Goal: Task Accomplishment & Management: Use online tool/utility

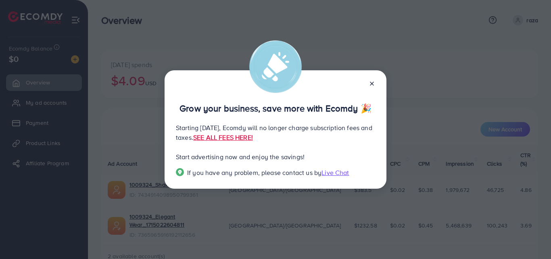
click at [372, 84] on line at bounding box center [371, 83] width 3 height 3
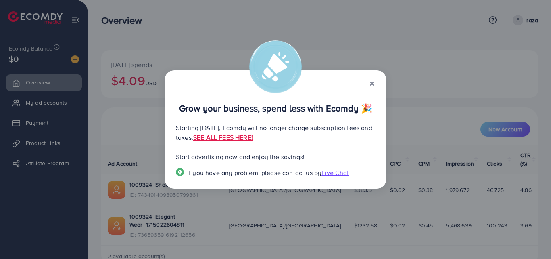
click at [372, 84] on line at bounding box center [371, 83] width 3 height 3
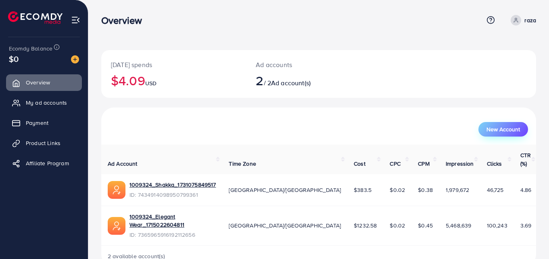
click at [511, 132] on span "New Account" at bounding box center [502, 129] width 33 height 6
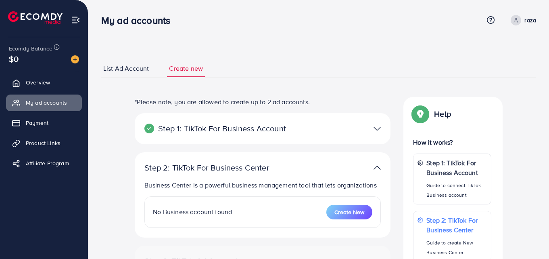
select select
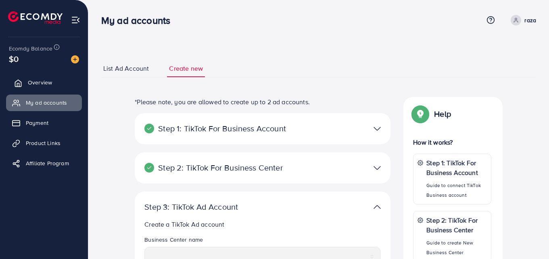
click at [40, 84] on span "Overview" at bounding box center [40, 82] width 24 height 8
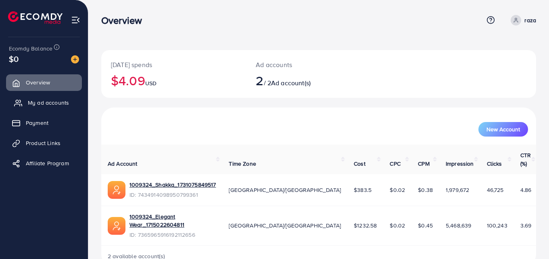
click at [37, 102] on span "My ad accounts" at bounding box center [48, 102] width 41 height 8
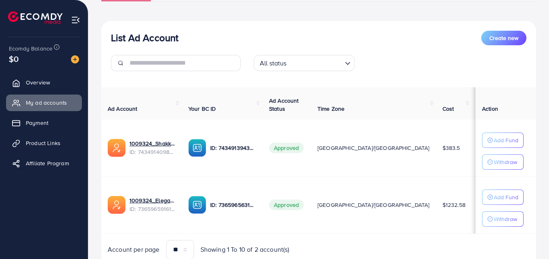
scroll to position [76, 0]
click at [48, 143] on span "Product Links" at bounding box center [45, 143] width 35 height 8
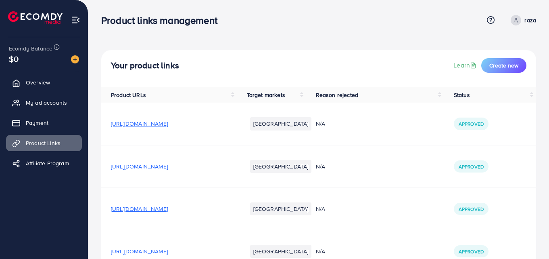
click at [272, 163] on li "[GEOGRAPHIC_DATA]" at bounding box center [281, 166] width 62 height 13
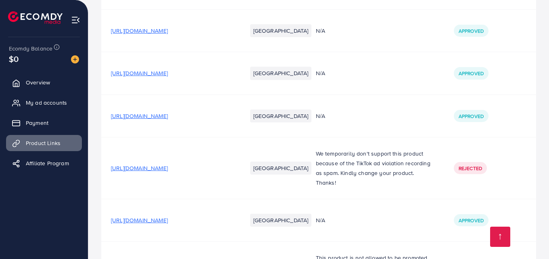
scroll to position [2513, 0]
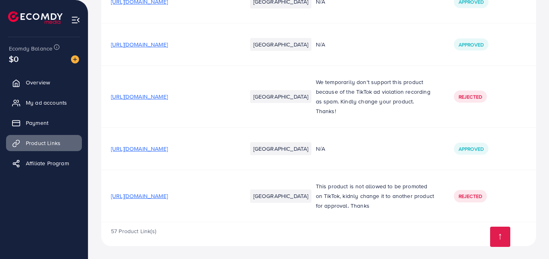
click at [164, 197] on span "[URL][DOMAIN_NAME]" at bounding box center [139, 196] width 57 height 8
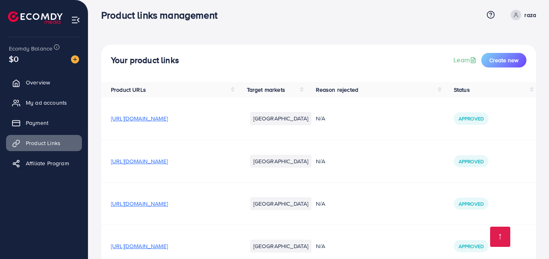
scroll to position [0, 0]
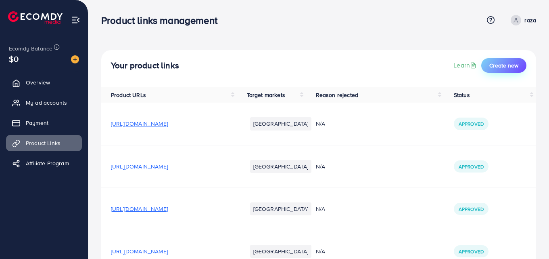
click at [495, 65] on span "Create new" at bounding box center [503, 65] width 29 height 8
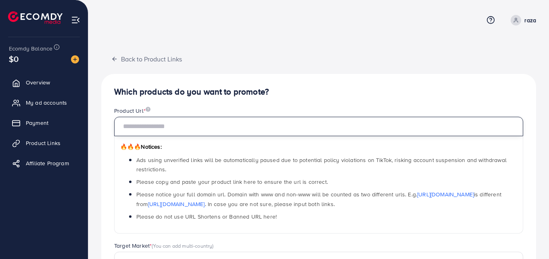
click at [264, 118] on input "text" at bounding box center [318, 126] width 409 height 19
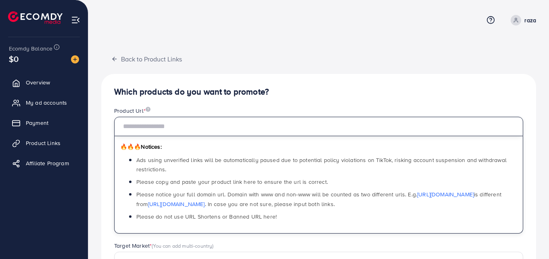
paste input "**********"
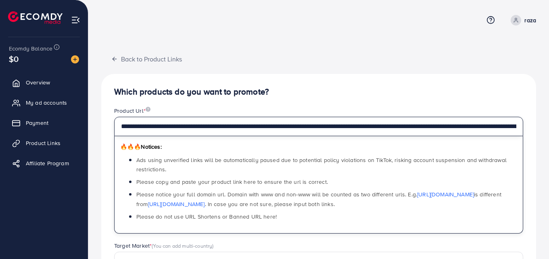
scroll to position [0, 301]
type input "**********"
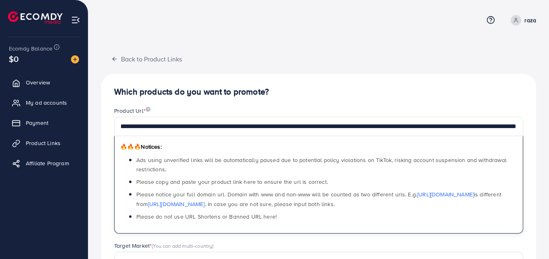
scroll to position [0, 0]
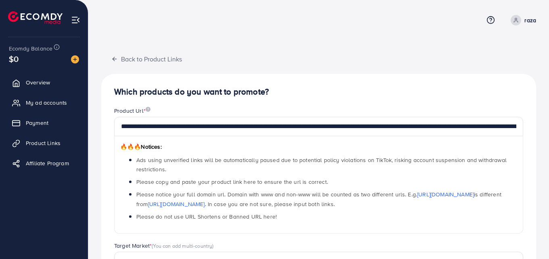
click at [292, 94] on h4 "Which products do you want to promote?" at bounding box center [318, 92] width 409 height 10
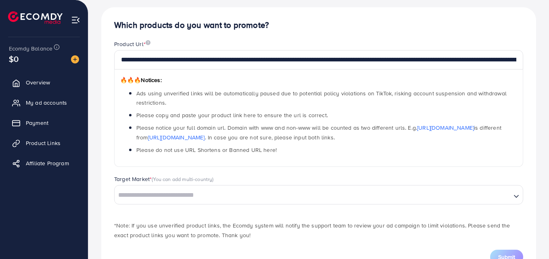
scroll to position [67, 0]
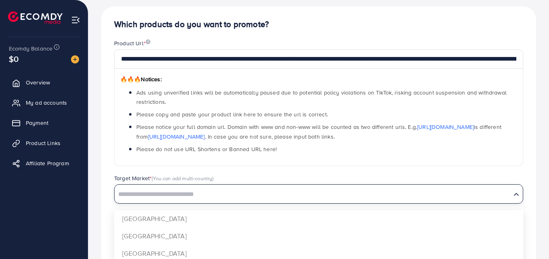
click at [175, 192] on input "Search for option" at bounding box center [312, 194] width 395 height 13
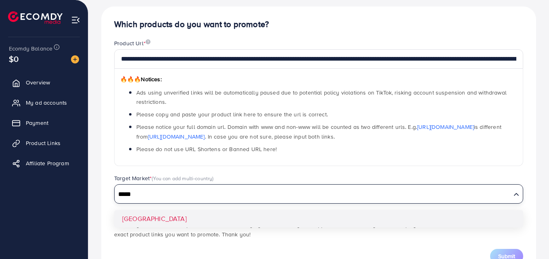
type input "*****"
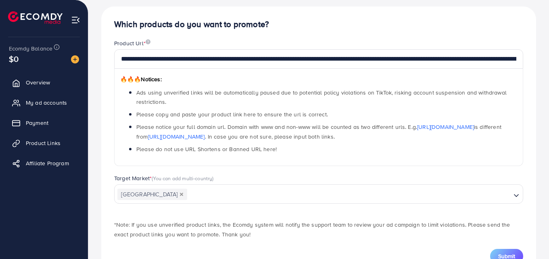
click at [278, 213] on div "*Note: If you use unverified product links, the Ecomdy system will notify the s…" at bounding box center [319, 224] width 422 height 27
click at [496, 253] on button "Submit" at bounding box center [506, 255] width 33 height 15
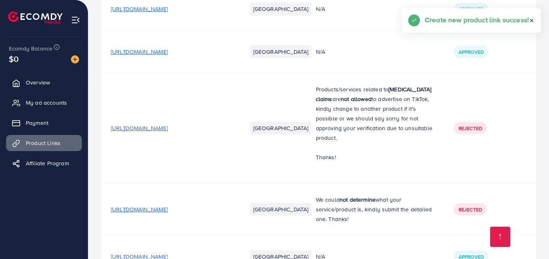
scroll to position [2555, 0]
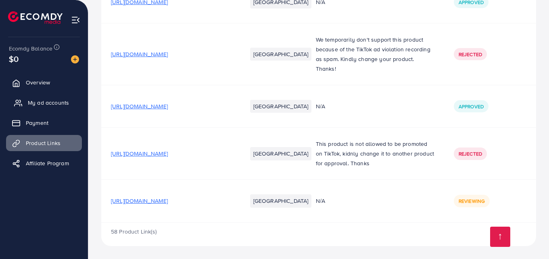
click at [21, 100] on icon at bounding box center [18, 103] width 8 height 8
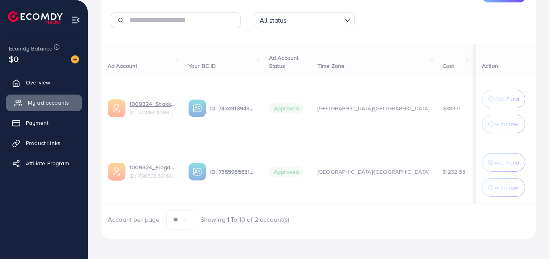
scroll to position [123, 0]
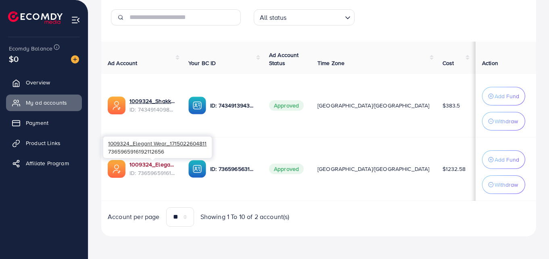
click at [138, 161] on link "1009324_Elegant Wear_1715022604811" at bounding box center [152, 164] width 46 height 8
